Goal: Transaction & Acquisition: Purchase product/service

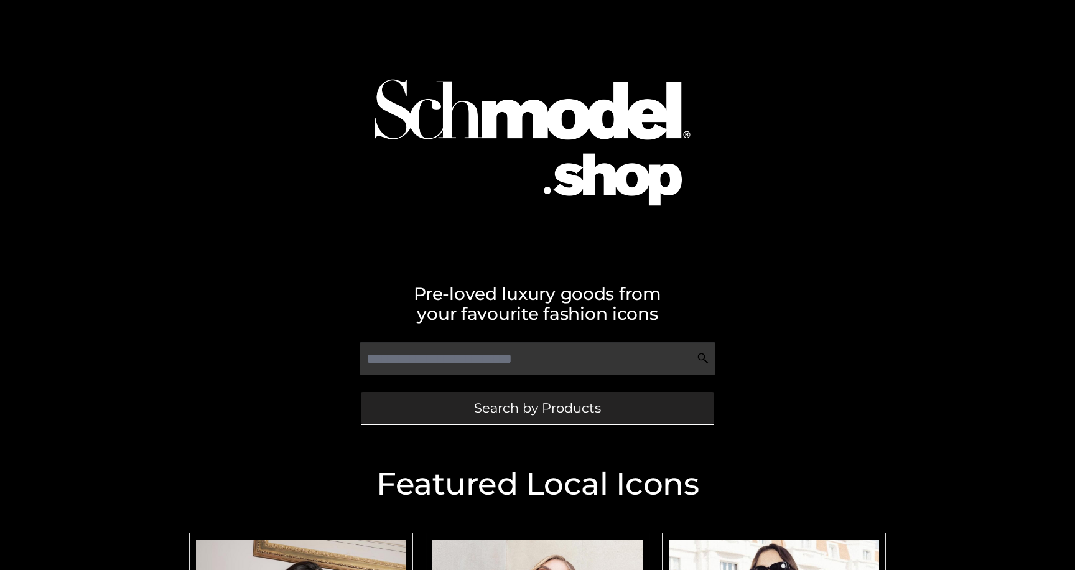
click at [529, 405] on span "Search by Products" at bounding box center [537, 407] width 127 height 13
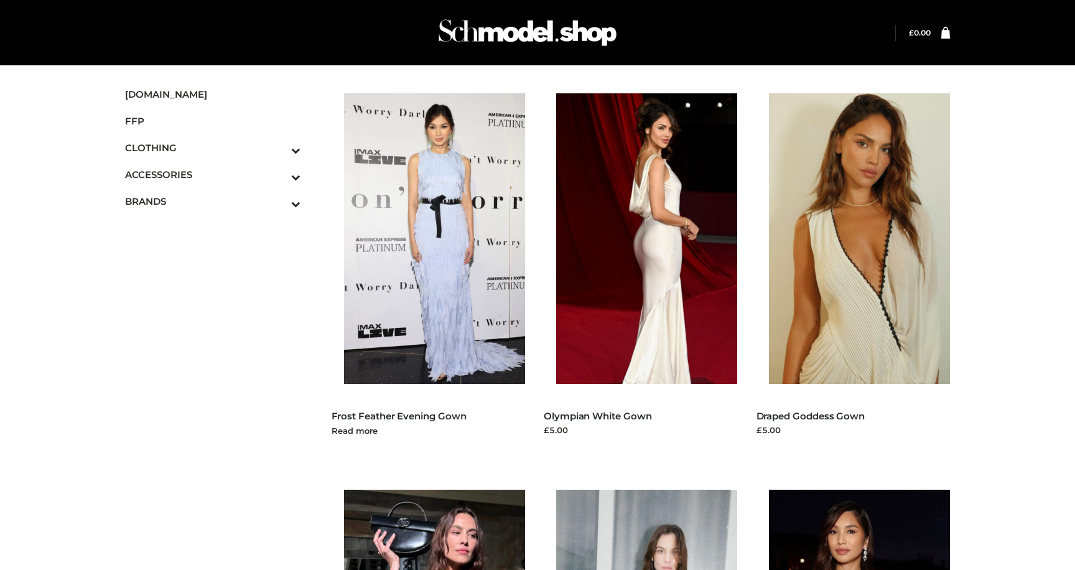
click at [416, 233] on img at bounding box center [441, 238] width 194 height 291
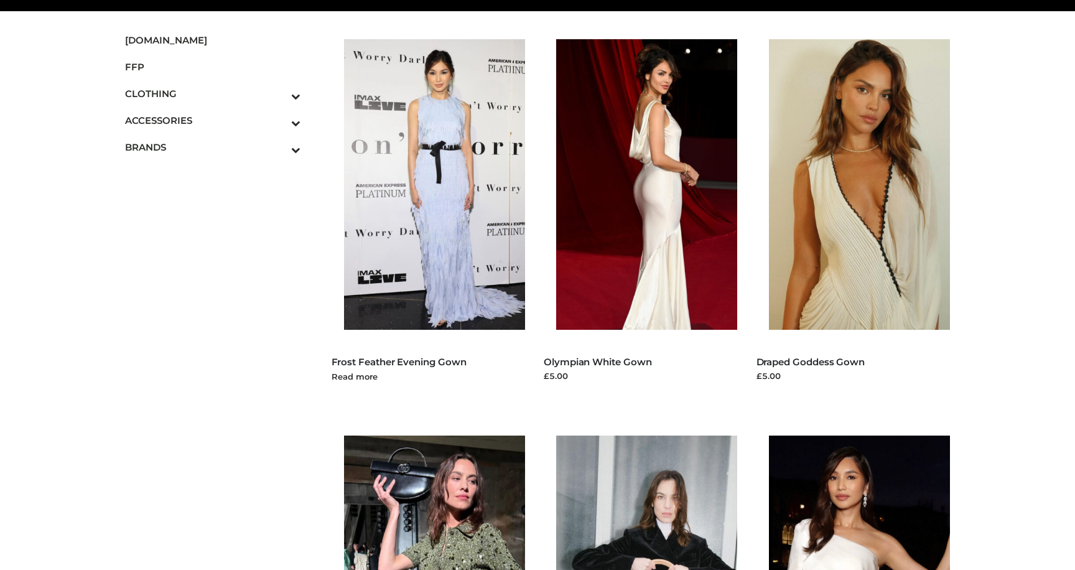
scroll to position [126, 0]
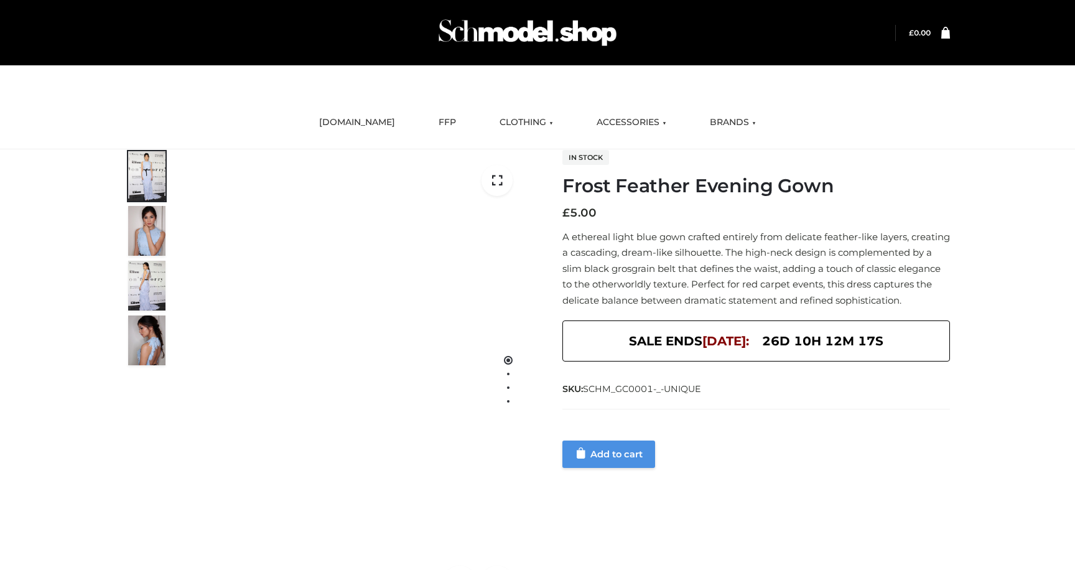
click at [624, 468] on link "Add to cart" at bounding box center [609, 454] width 93 height 27
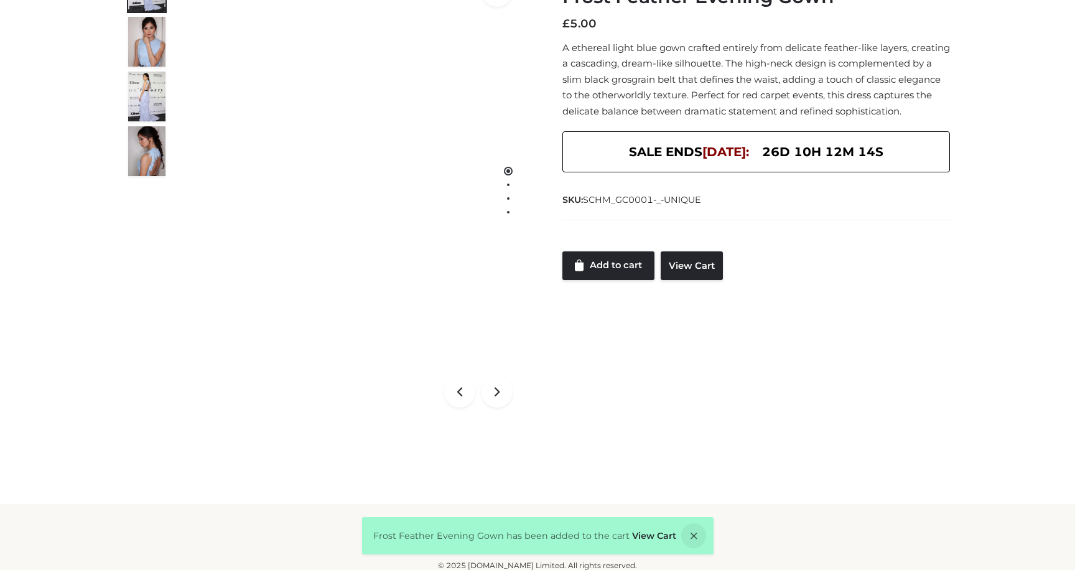
scroll to position [124, 0]
click at [696, 279] on link "View Cart" at bounding box center [692, 265] width 62 height 29
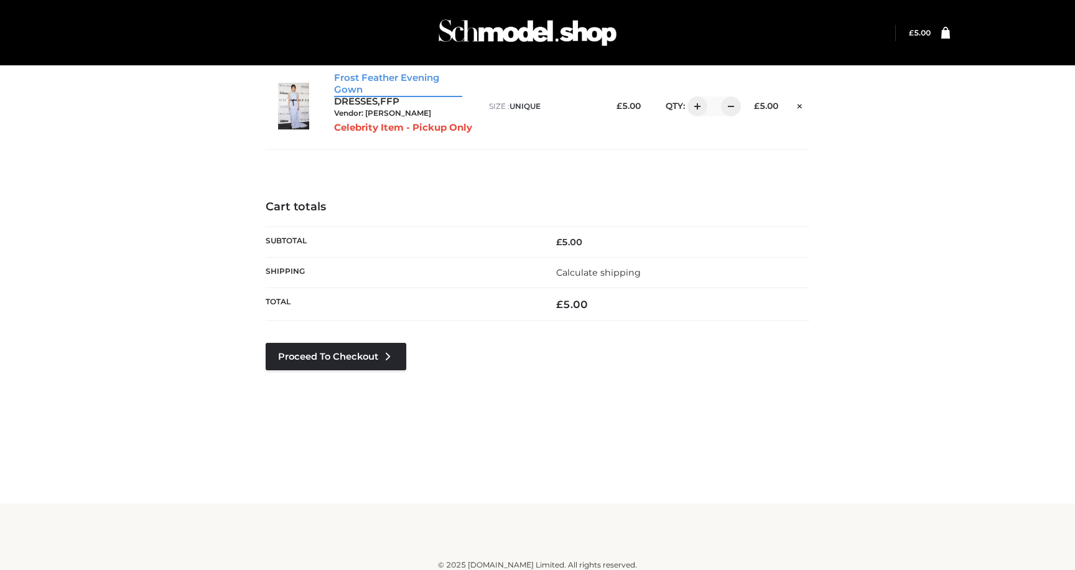
click at [398, 81] on link "Frost Feather Evening Gown" at bounding box center [398, 84] width 128 height 24
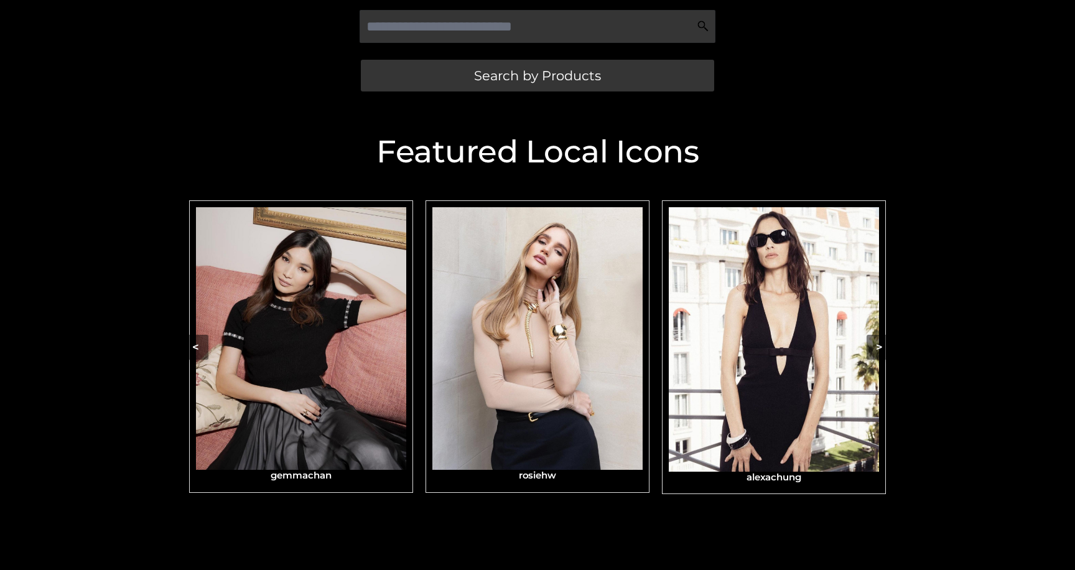
scroll to position [377, 0]
